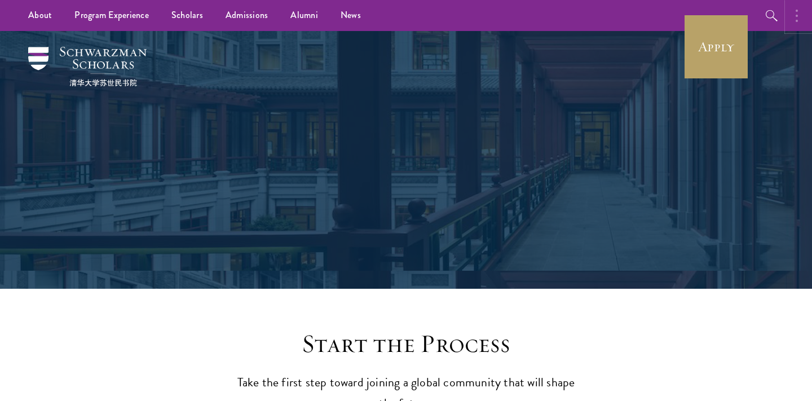
click at [799, 16] on button "button" at bounding box center [800, 15] width 25 height 31
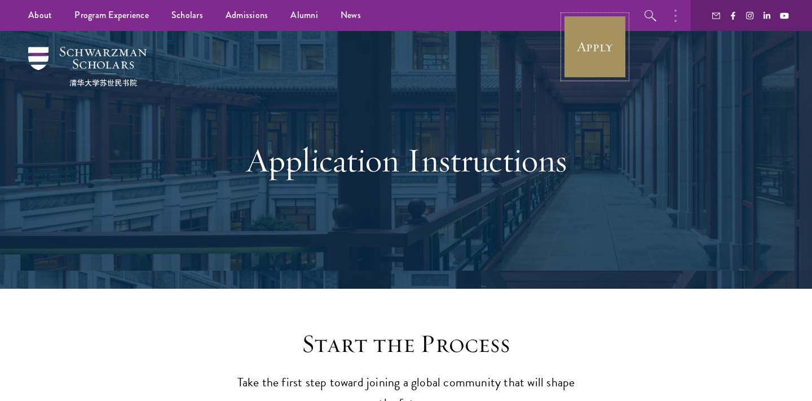
click at [588, 38] on link "Apply" at bounding box center [595, 46] width 63 height 63
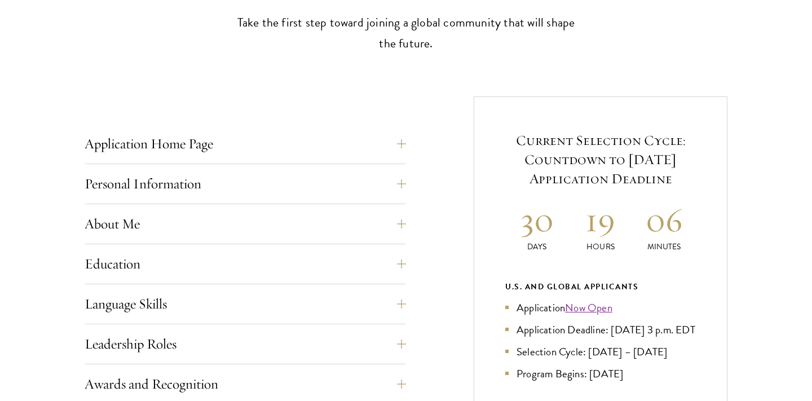
scroll to position [369, 0]
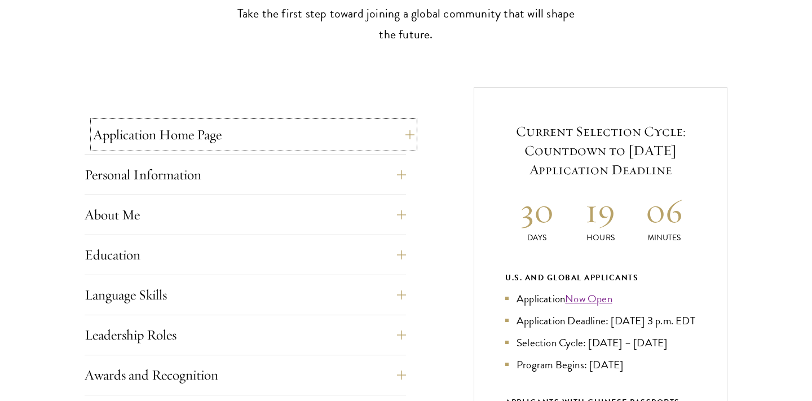
click at [404, 140] on button "Application Home Page" at bounding box center [254, 134] width 322 height 27
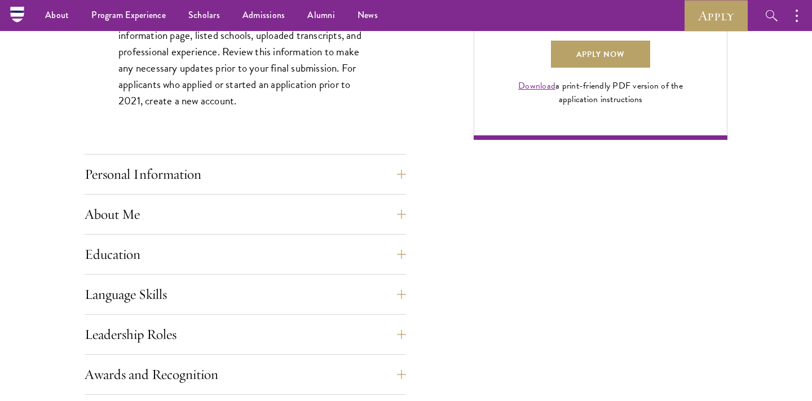
scroll to position [641, 0]
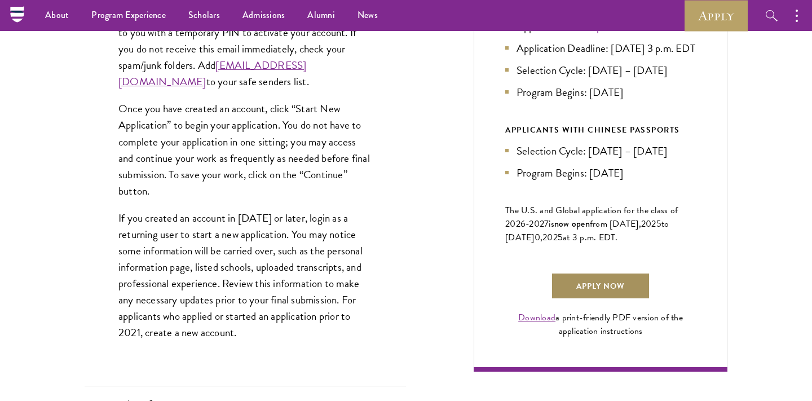
click at [597, 300] on link "Apply Now" at bounding box center [600, 285] width 99 height 27
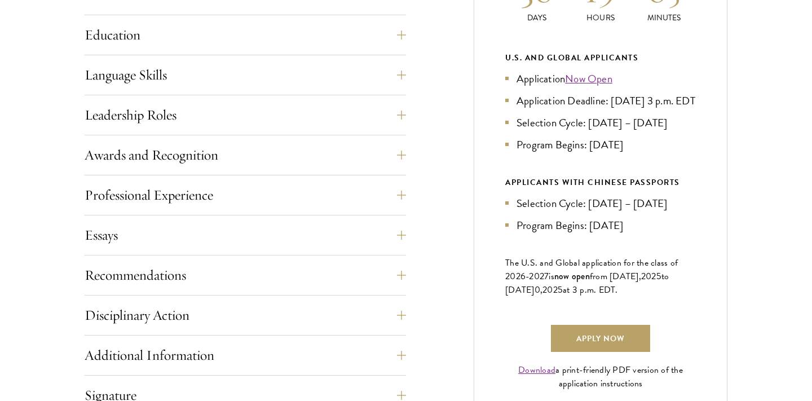
scroll to position [600, 0]
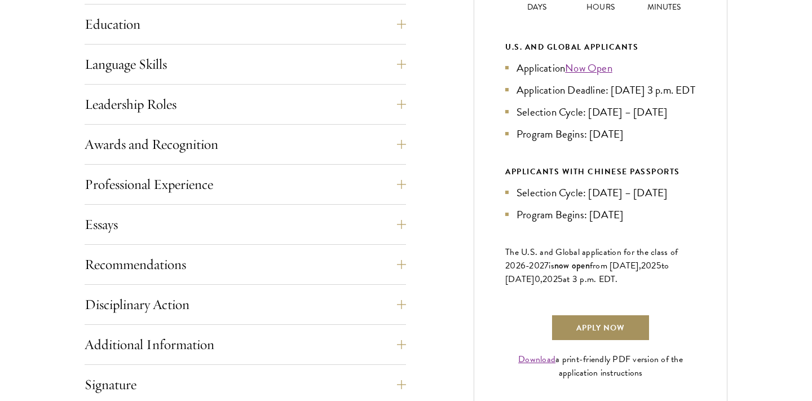
click at [616, 341] on link "Apply Now" at bounding box center [600, 327] width 99 height 27
